Goal: Obtain resource: Obtain resource

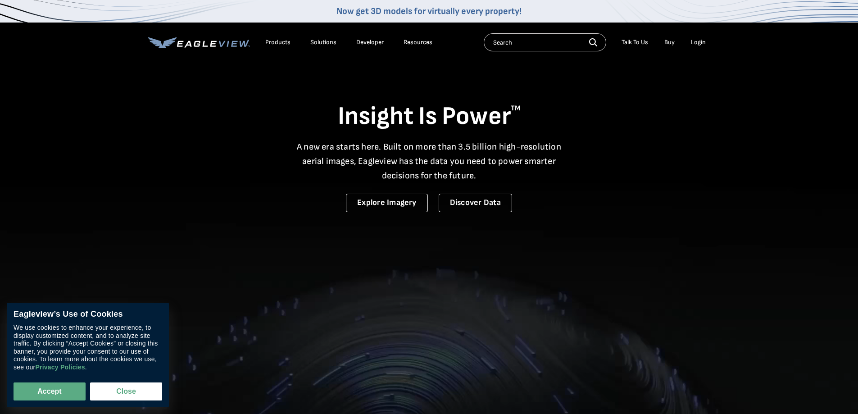
click at [691, 42] on div "Login" at bounding box center [698, 42] width 15 height 8
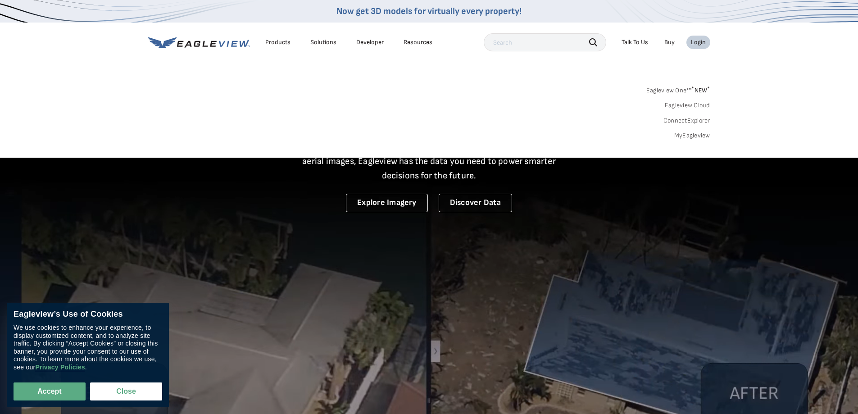
click at [704, 44] on div "Login" at bounding box center [698, 42] width 15 height 8
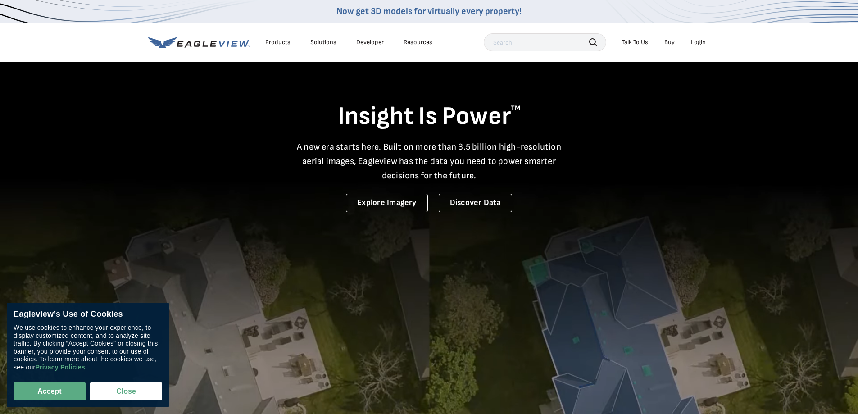
click at [702, 45] on div "Login" at bounding box center [698, 42] width 15 height 8
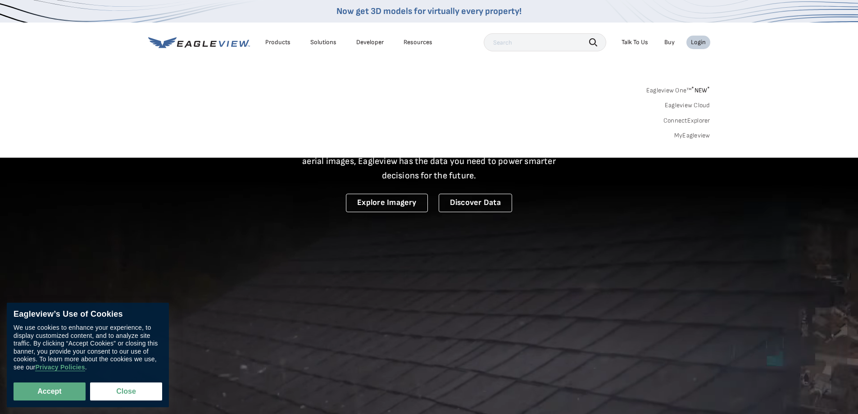
click at [685, 137] on link "MyEagleview" at bounding box center [692, 136] width 36 height 8
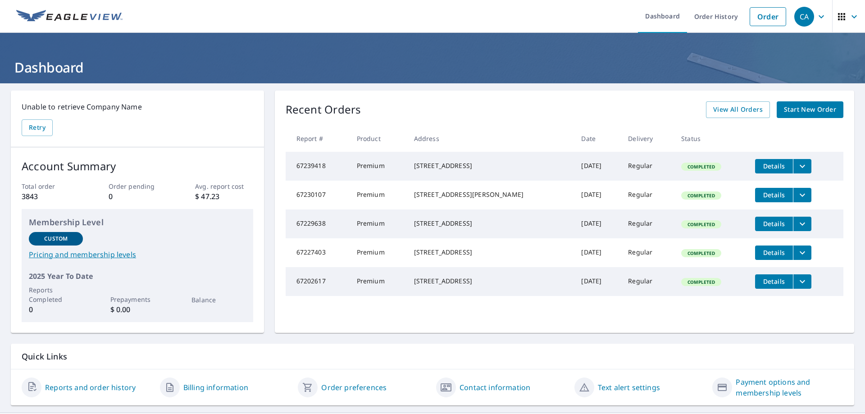
click at [91, 18] on img at bounding box center [69, 17] width 106 height 14
click at [654, 5] on link "Dashboard" at bounding box center [662, 16] width 49 height 33
click at [661, 14] on link "Dashboard" at bounding box center [662, 16] width 49 height 33
click at [767, 21] on link "Order" at bounding box center [767, 16] width 36 height 19
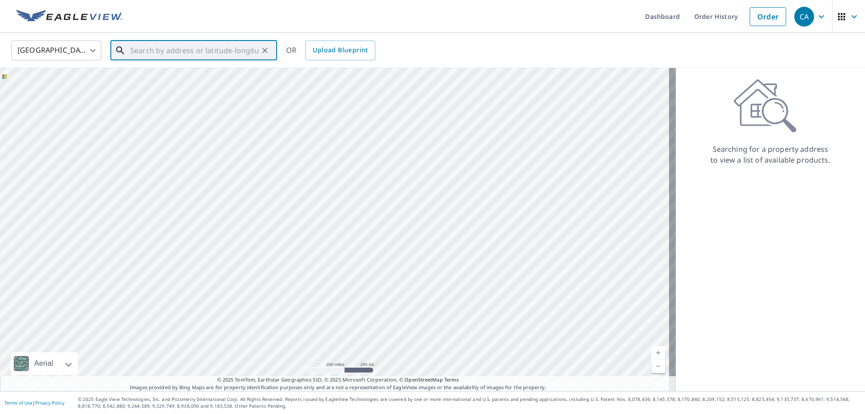
click at [142, 50] on input "text" at bounding box center [194, 50] width 128 height 25
click at [218, 69] on li "3600 County Road 919 Crowley, TX 76036" at bounding box center [193, 81] width 167 height 31
type input "3600 County Road 919 Crowley, TX 76036"
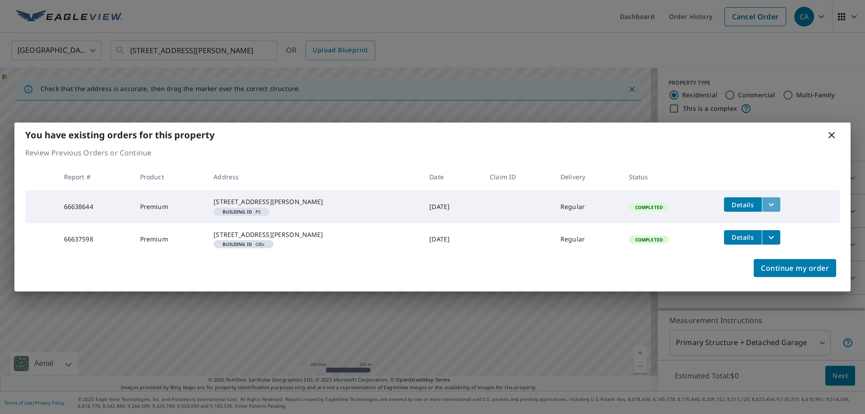
click at [766, 199] on icon "filesDropdownBtn-66638644" at bounding box center [771, 204] width 11 height 11
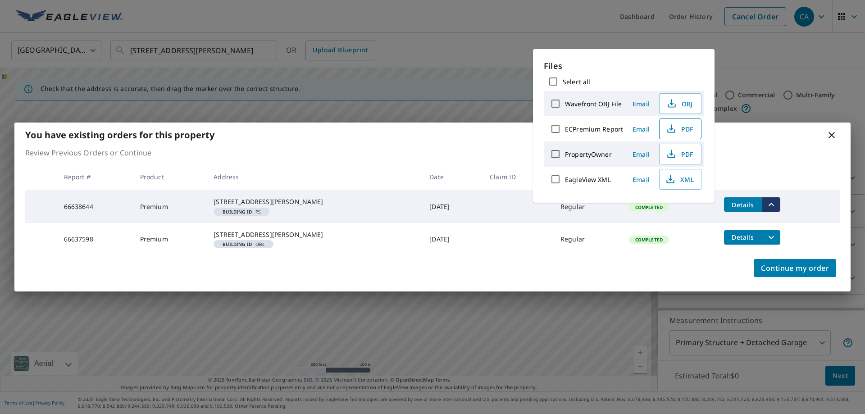
click at [678, 129] on span "PDF" at bounding box center [679, 128] width 29 height 11
